Goal: Navigation & Orientation: Go to known website

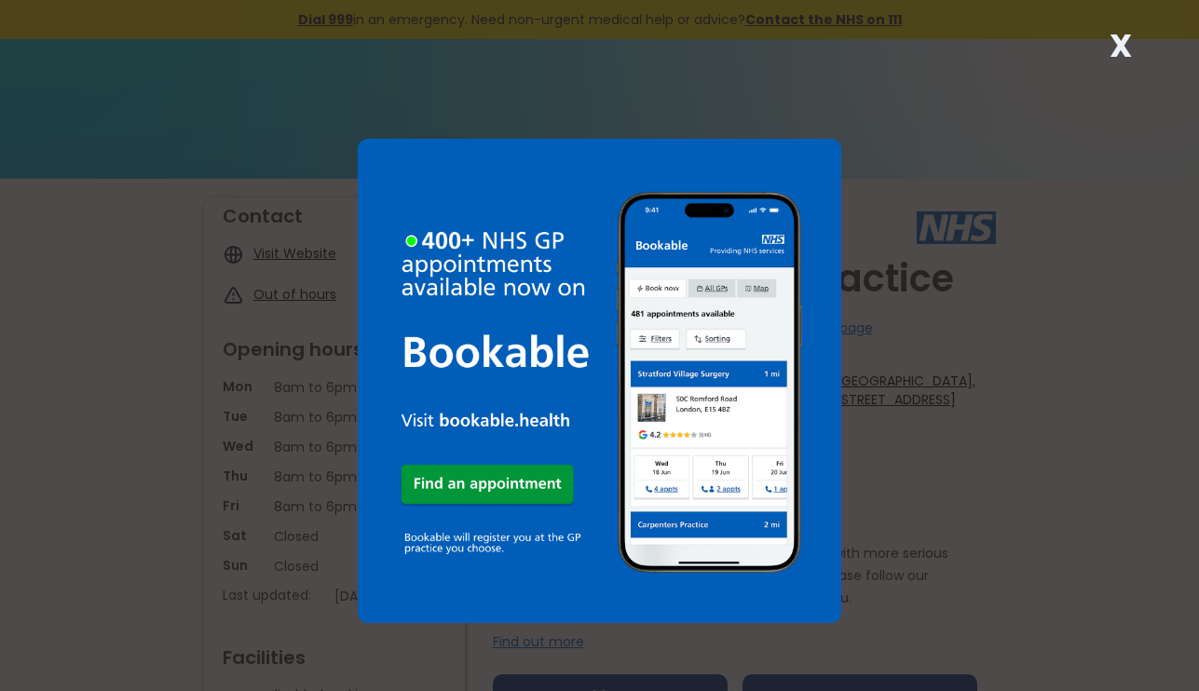
click at [1117, 44] on strong "X" at bounding box center [1121, 45] width 22 height 45
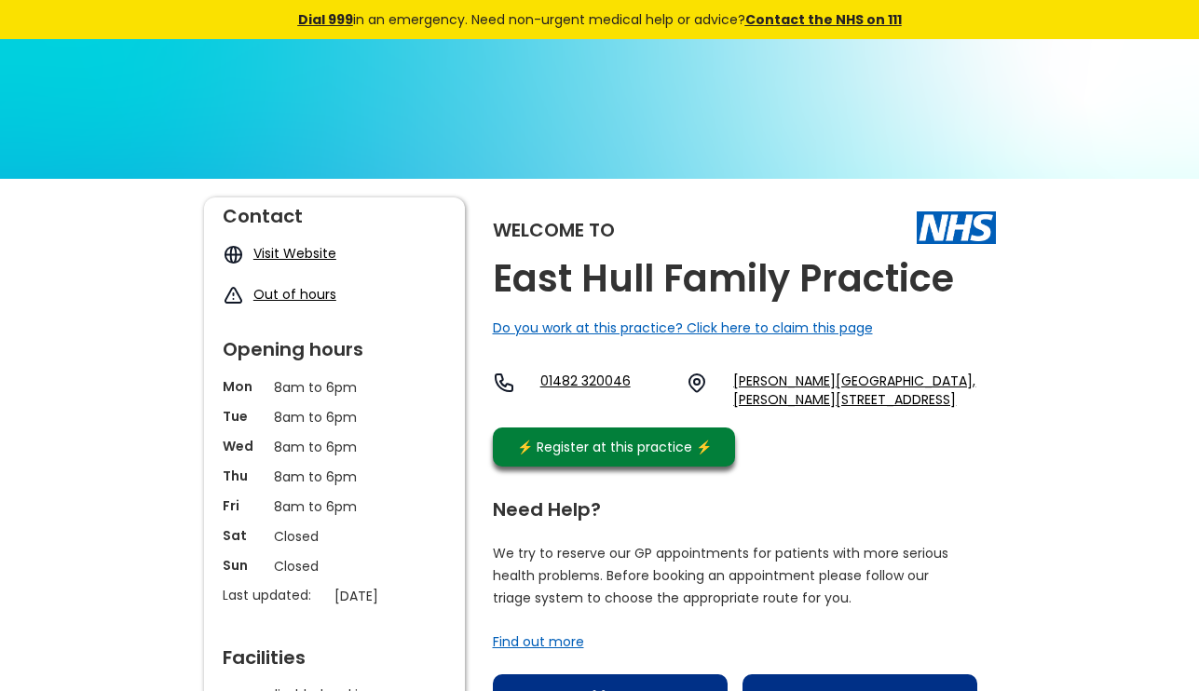
click at [535, 512] on div "Need Help?" at bounding box center [735, 505] width 485 height 28
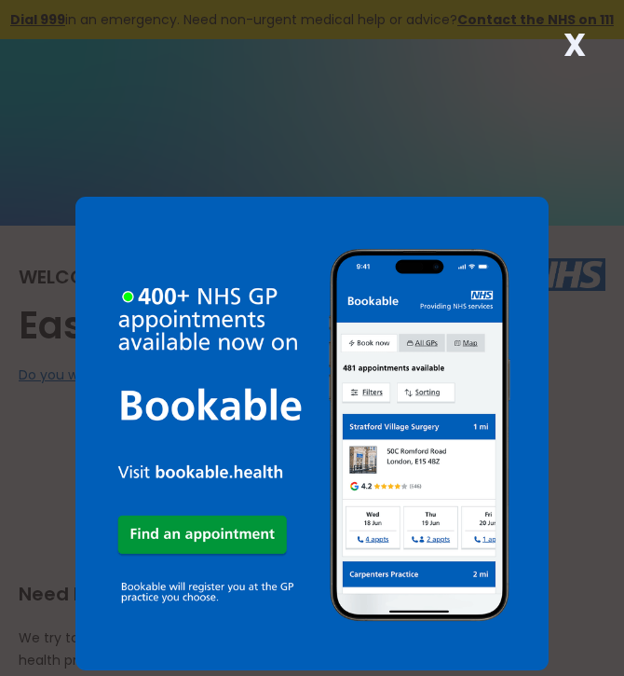
click at [548, 45] on div "X" at bounding box center [312, 338] width 624 height 676
click at [577, 40] on strong "X" at bounding box center [575, 44] width 22 height 45
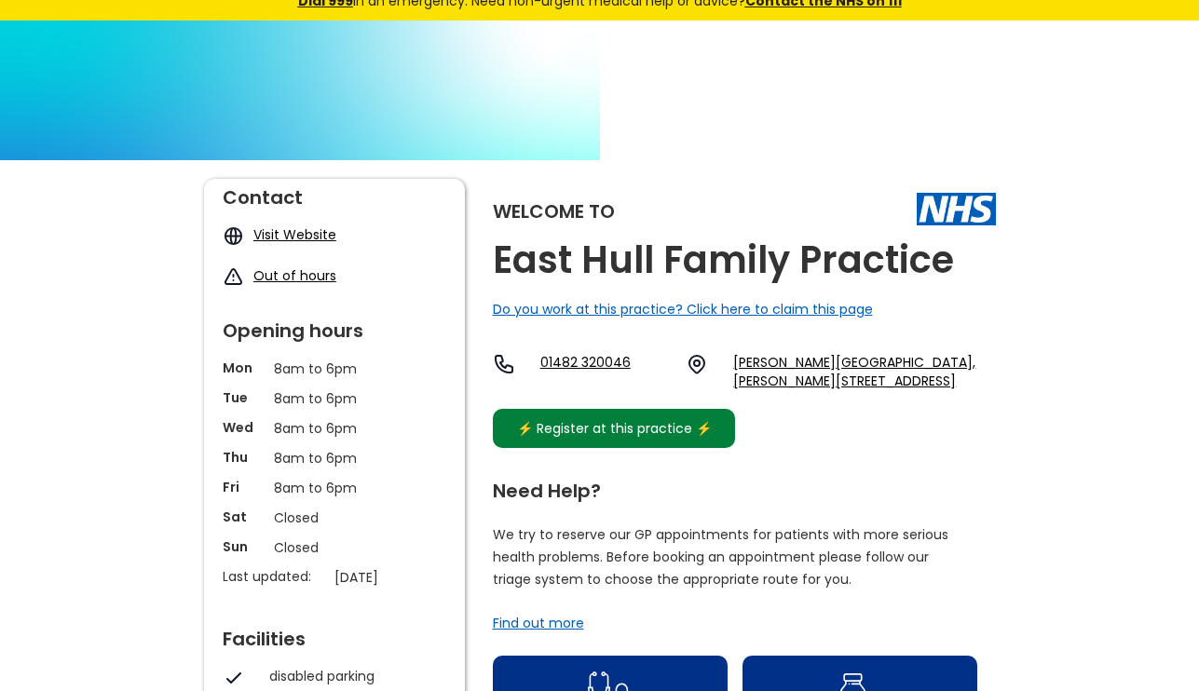
scroll to position [21, 0]
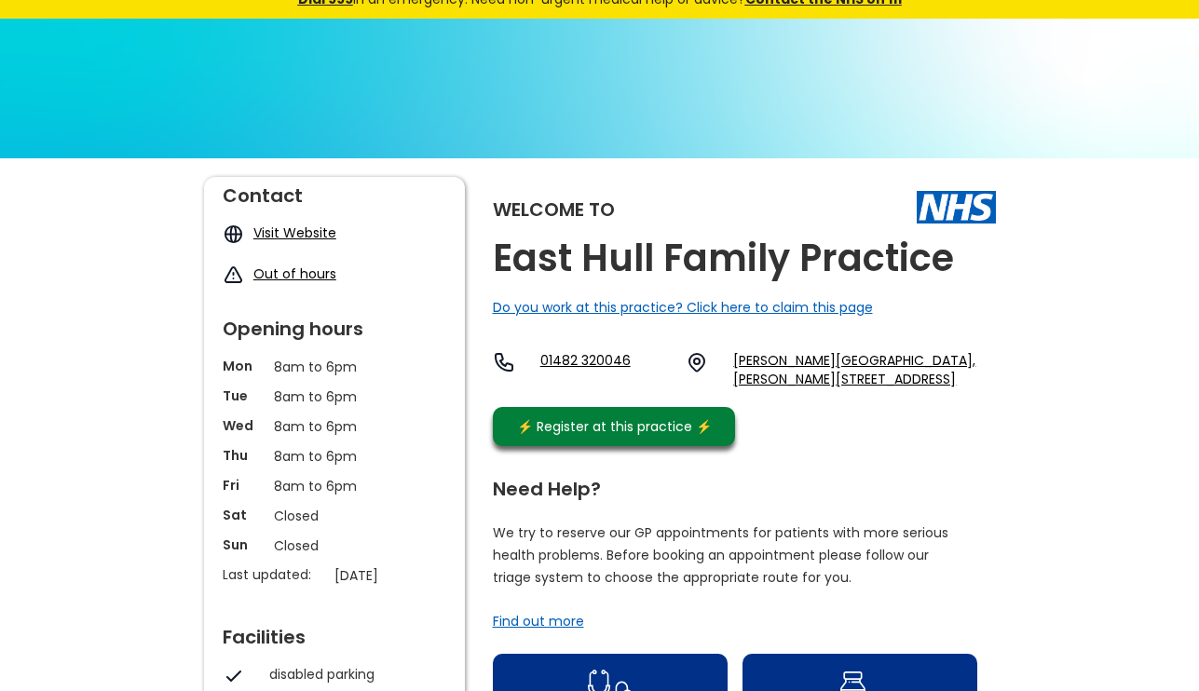
drag, startPoint x: 377, startPoint y: 337, endPoint x: 268, endPoint y: 231, distance: 152.2
click at [268, 231] on link "Visit Website" at bounding box center [294, 233] width 83 height 19
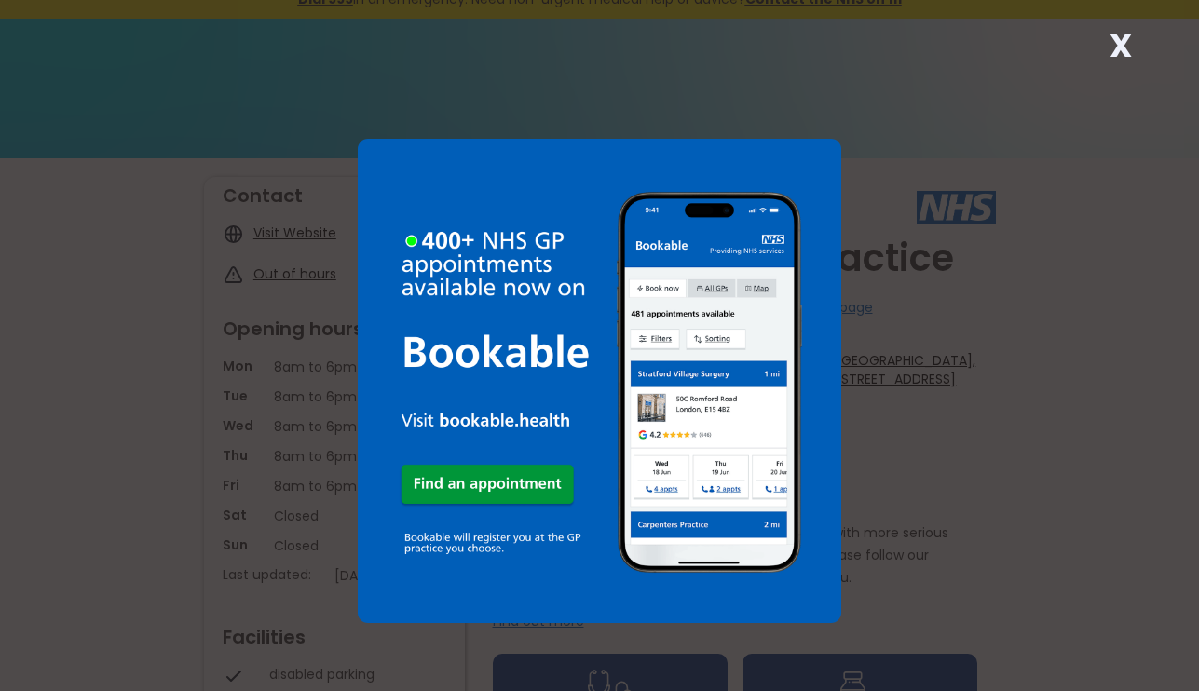
click at [968, 165] on div "X" at bounding box center [599, 345] width 1199 height 691
